Goal: Task Accomplishment & Management: Use online tool/utility

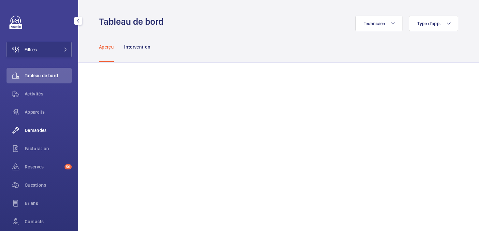
click at [33, 129] on span "Demandes" at bounding box center [48, 130] width 47 height 7
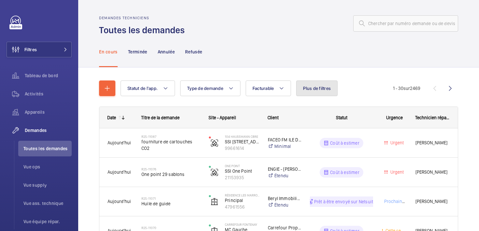
click at [316, 90] on span "Plus de filtres" at bounding box center [317, 88] width 28 height 5
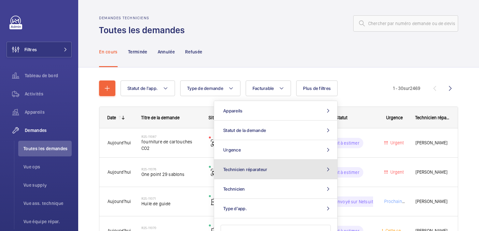
click at [298, 166] on button "Technicien réparateur" at bounding box center [275, 170] width 123 height 20
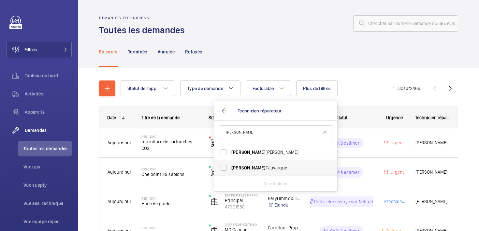
type input "[PERSON_NAME]"
click at [253, 167] on span "[PERSON_NAME]" at bounding box center [276, 167] width 90 height 7
click at [230, 167] on input "[PERSON_NAME]" at bounding box center [223, 167] width 13 height 13
checkbox input "true"
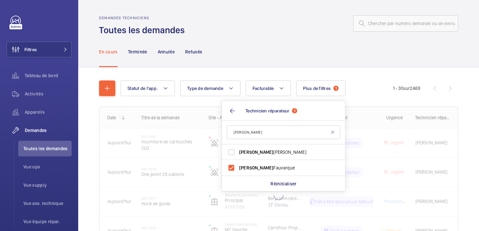
click at [276, 50] on div "En cours Terminée Annulée Refusée" at bounding box center [278, 51] width 359 height 31
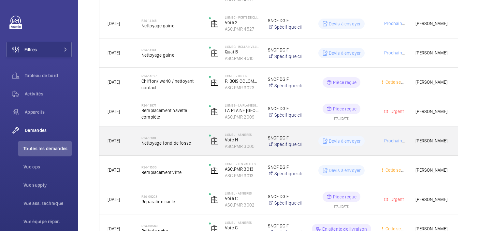
scroll to position [712, 0]
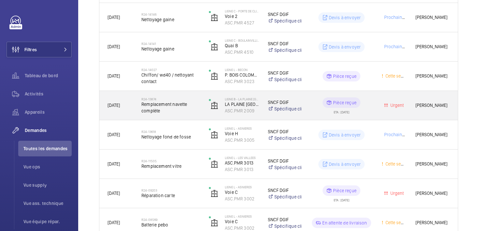
click at [425, 106] on span "[PERSON_NAME]" at bounding box center [432, 105] width 34 height 7
